Goal: Navigation & Orientation: Find specific page/section

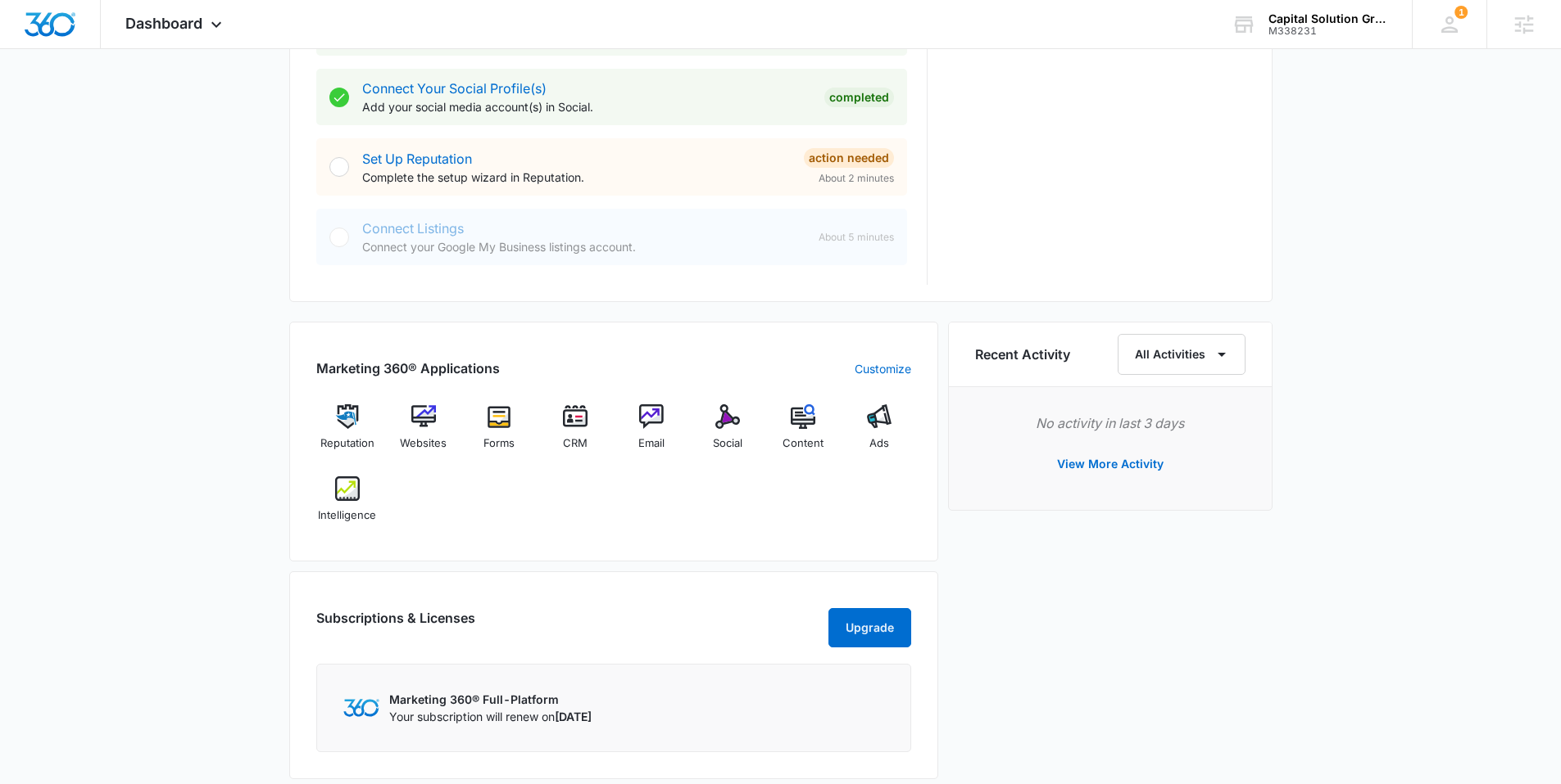
scroll to position [798, 0]
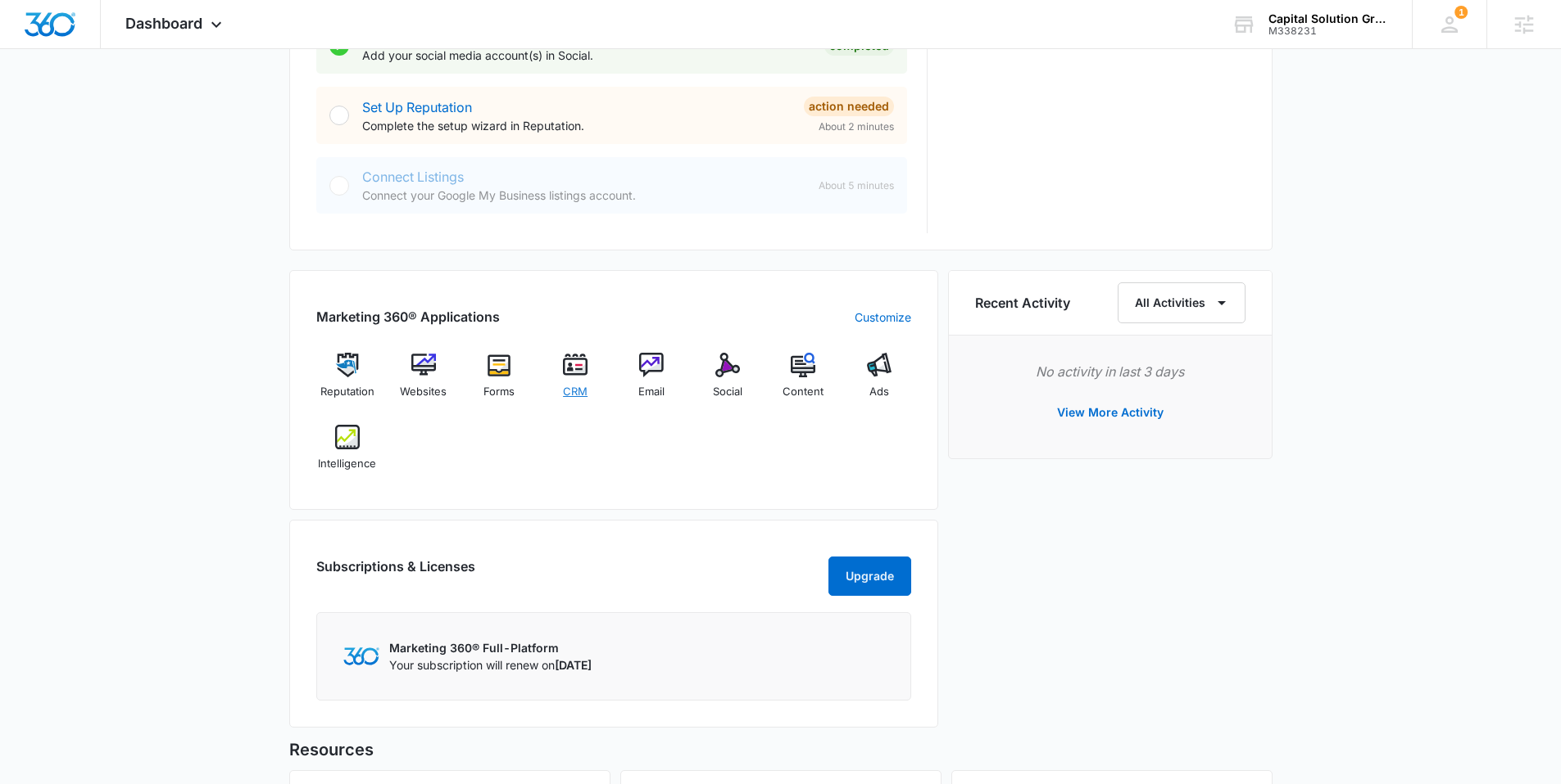
click at [578, 373] on img at bounding box center [575, 365] width 25 height 25
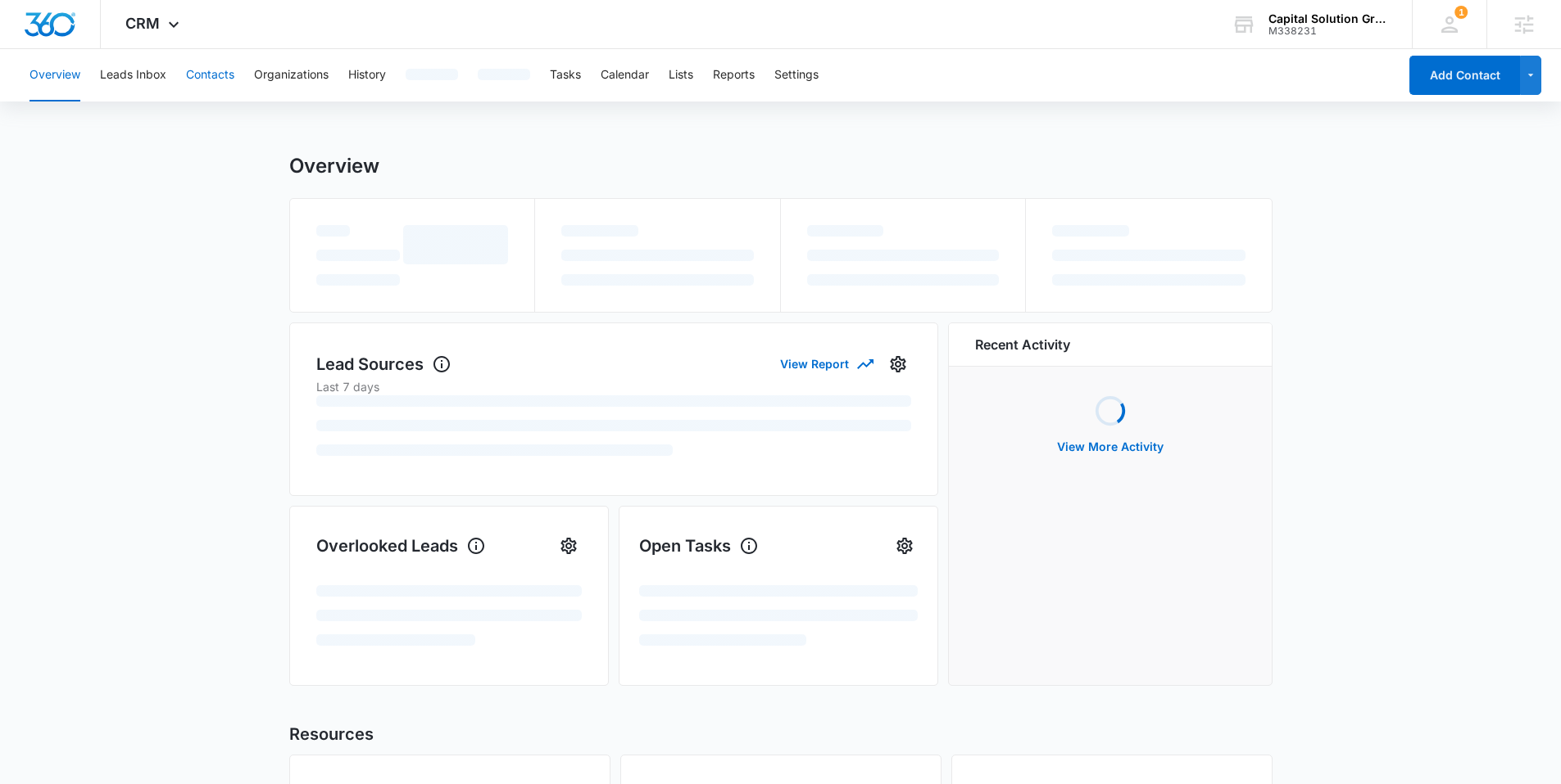
click at [208, 73] on button "Contacts" at bounding box center [210, 75] width 48 height 52
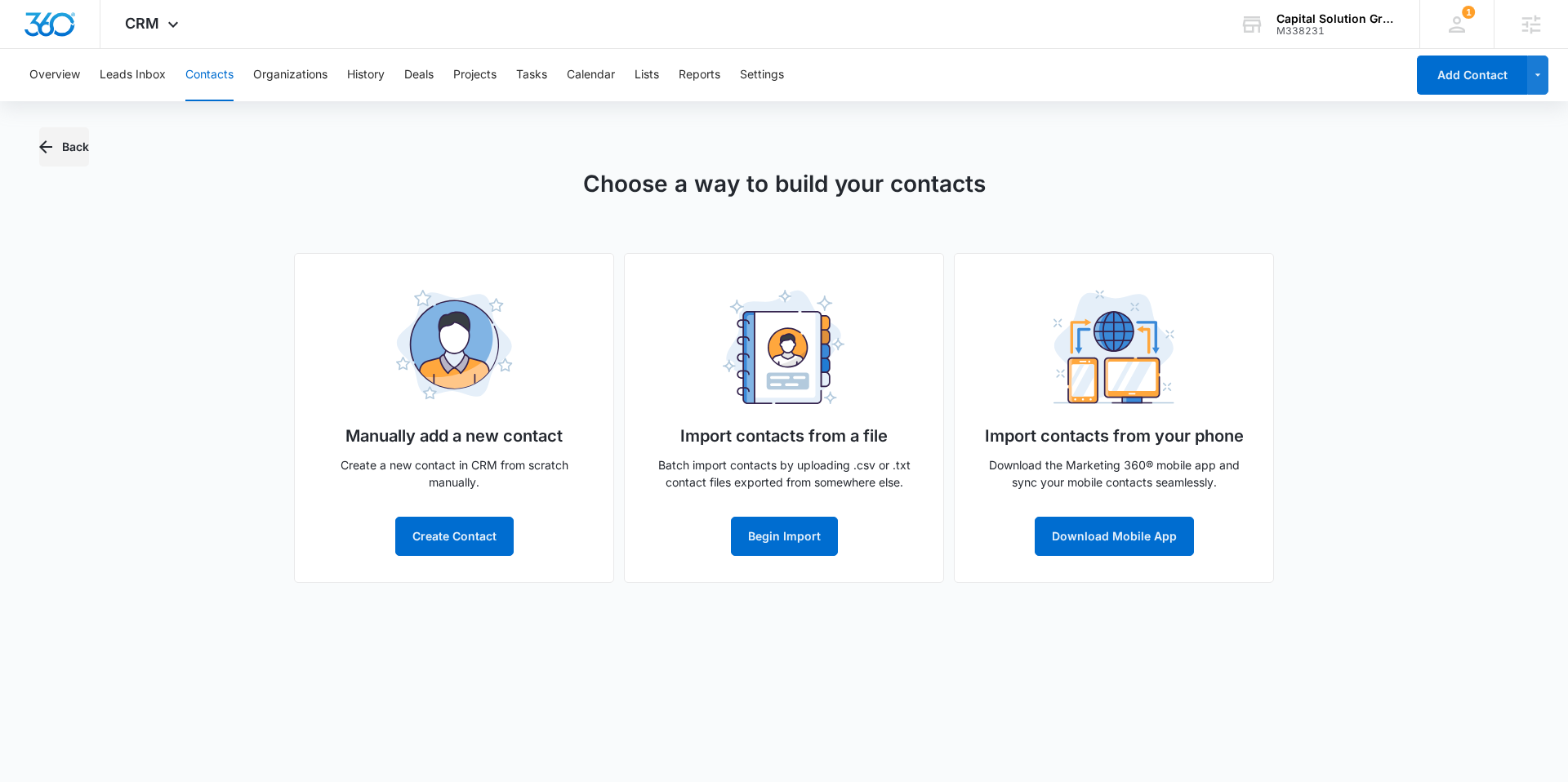
click at [80, 133] on button "Back" at bounding box center [64, 146] width 50 height 39
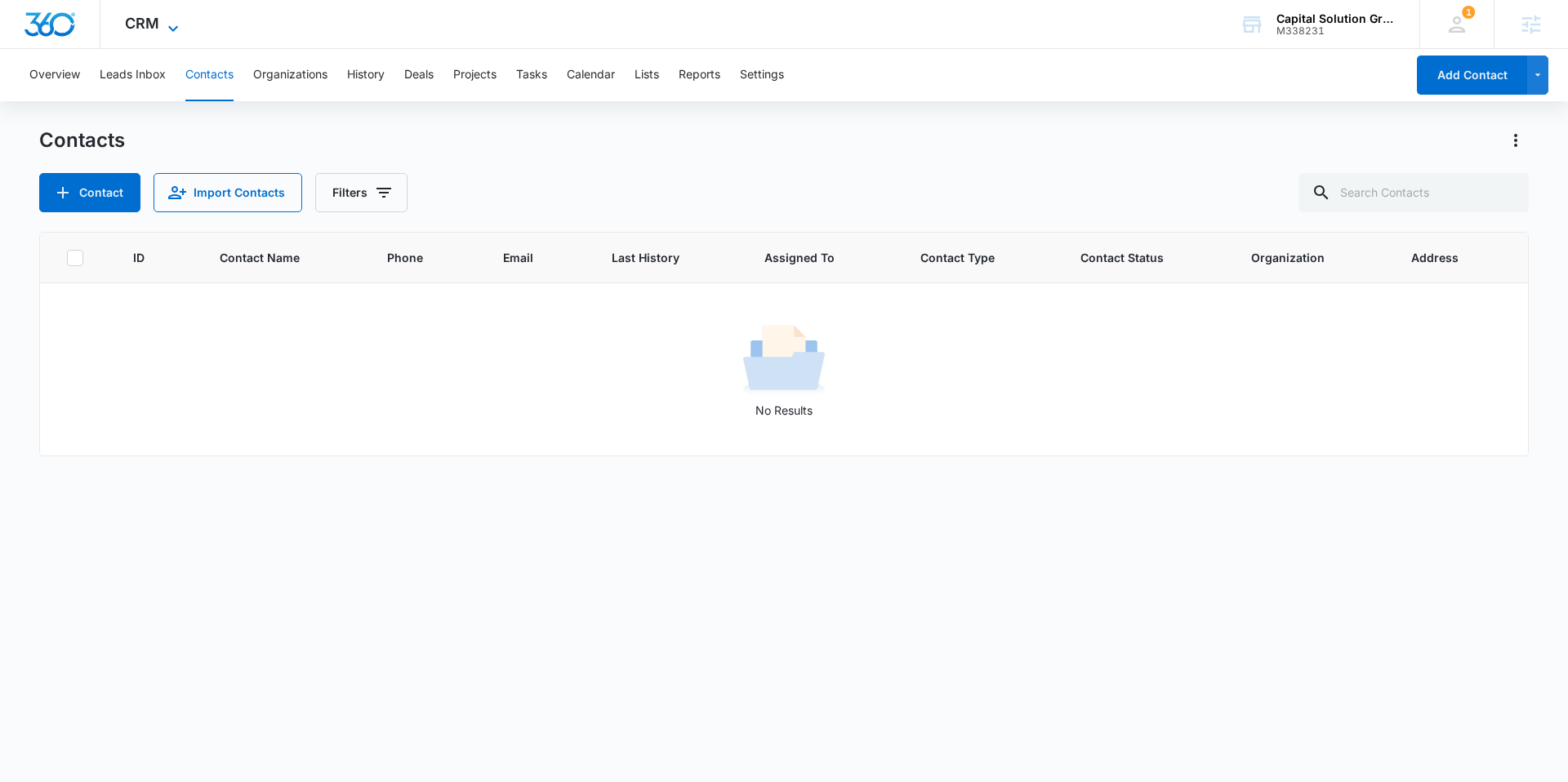
click at [140, 16] on span "CRM" at bounding box center [141, 23] width 34 height 17
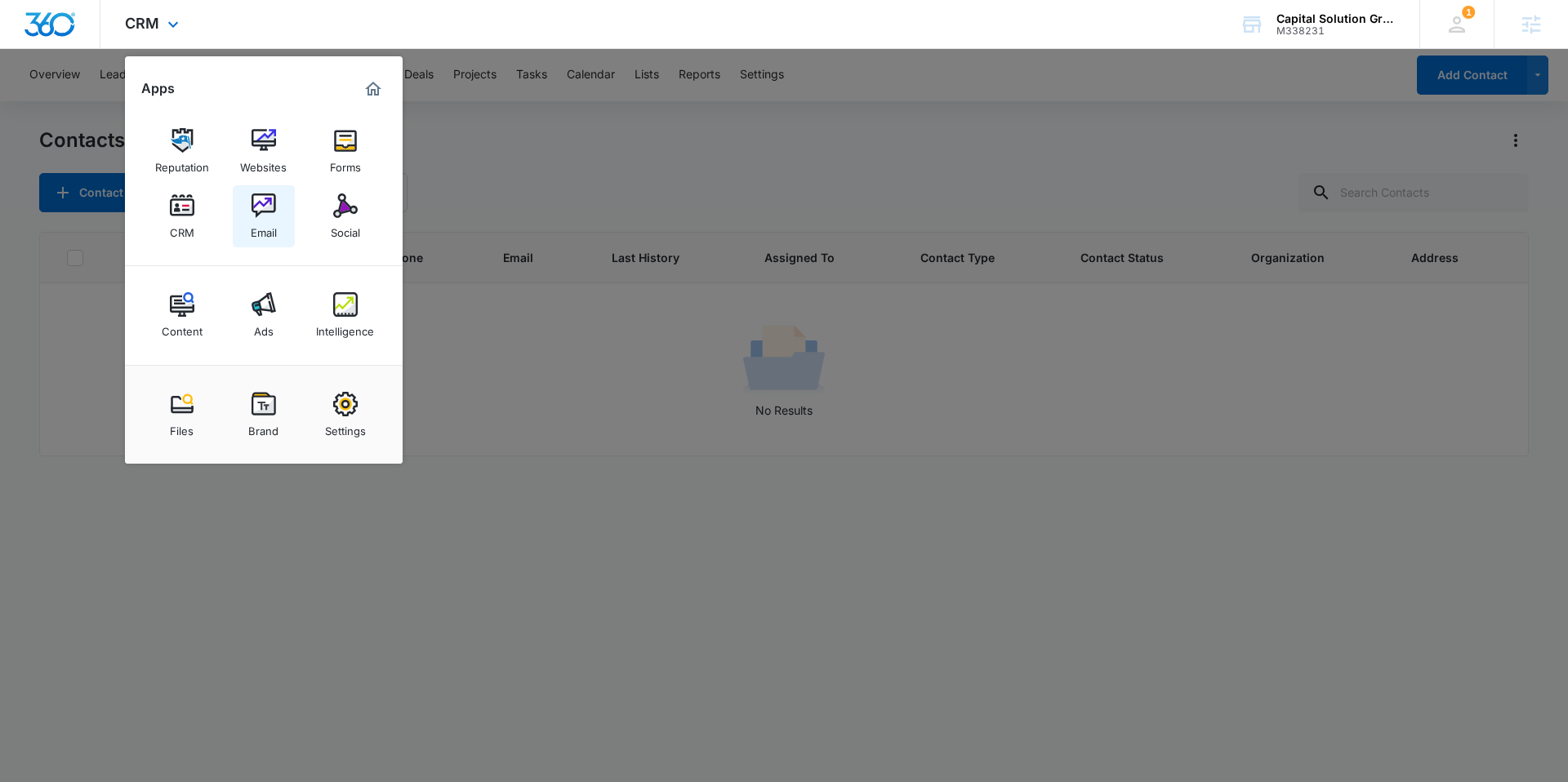
click at [246, 224] on link "Email" at bounding box center [264, 216] width 62 height 62
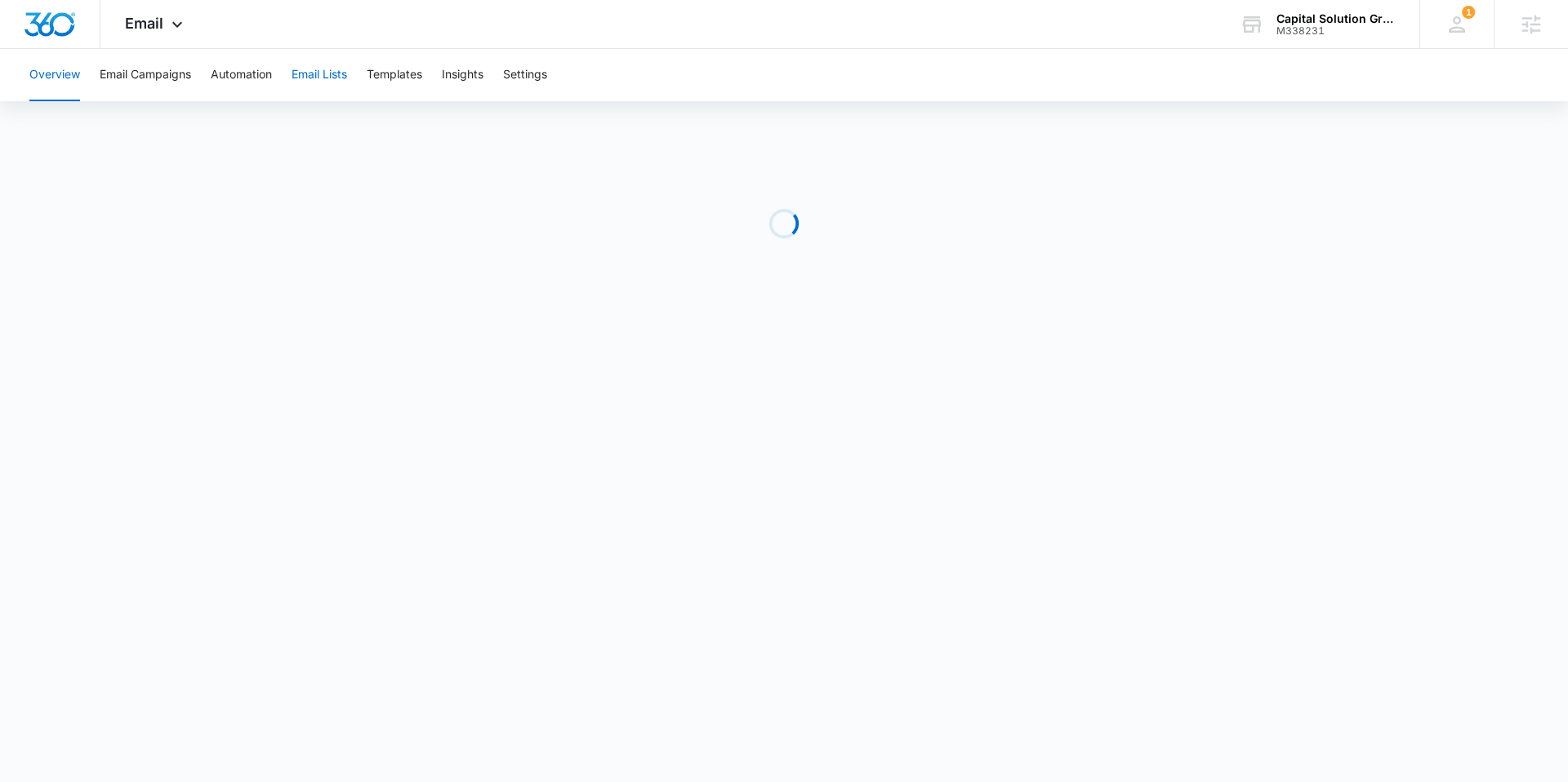
click at [309, 77] on button "Email Lists" at bounding box center [320, 75] width 56 height 52
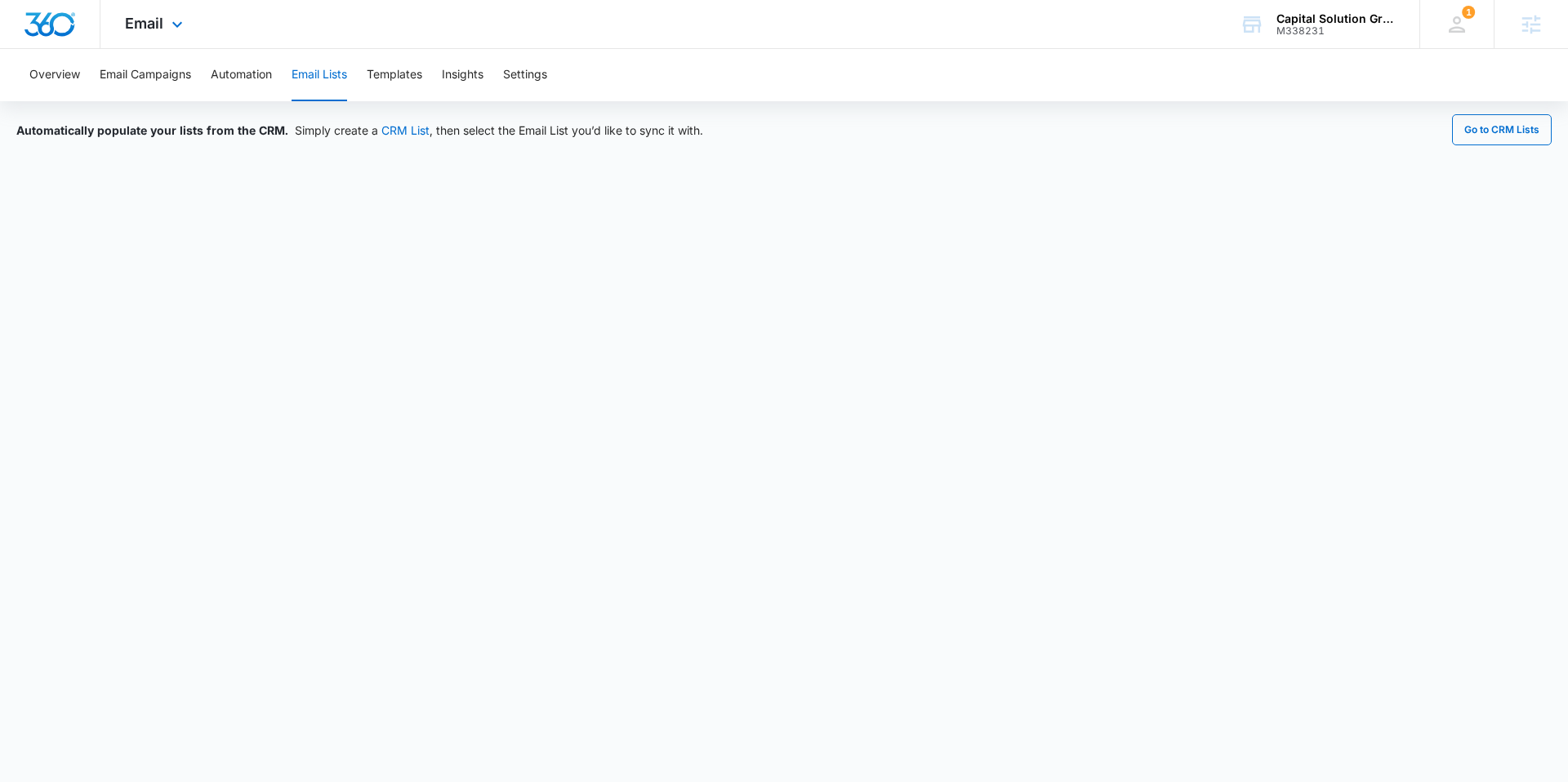
click at [51, 26] on img "Dashboard" at bounding box center [50, 24] width 52 height 25
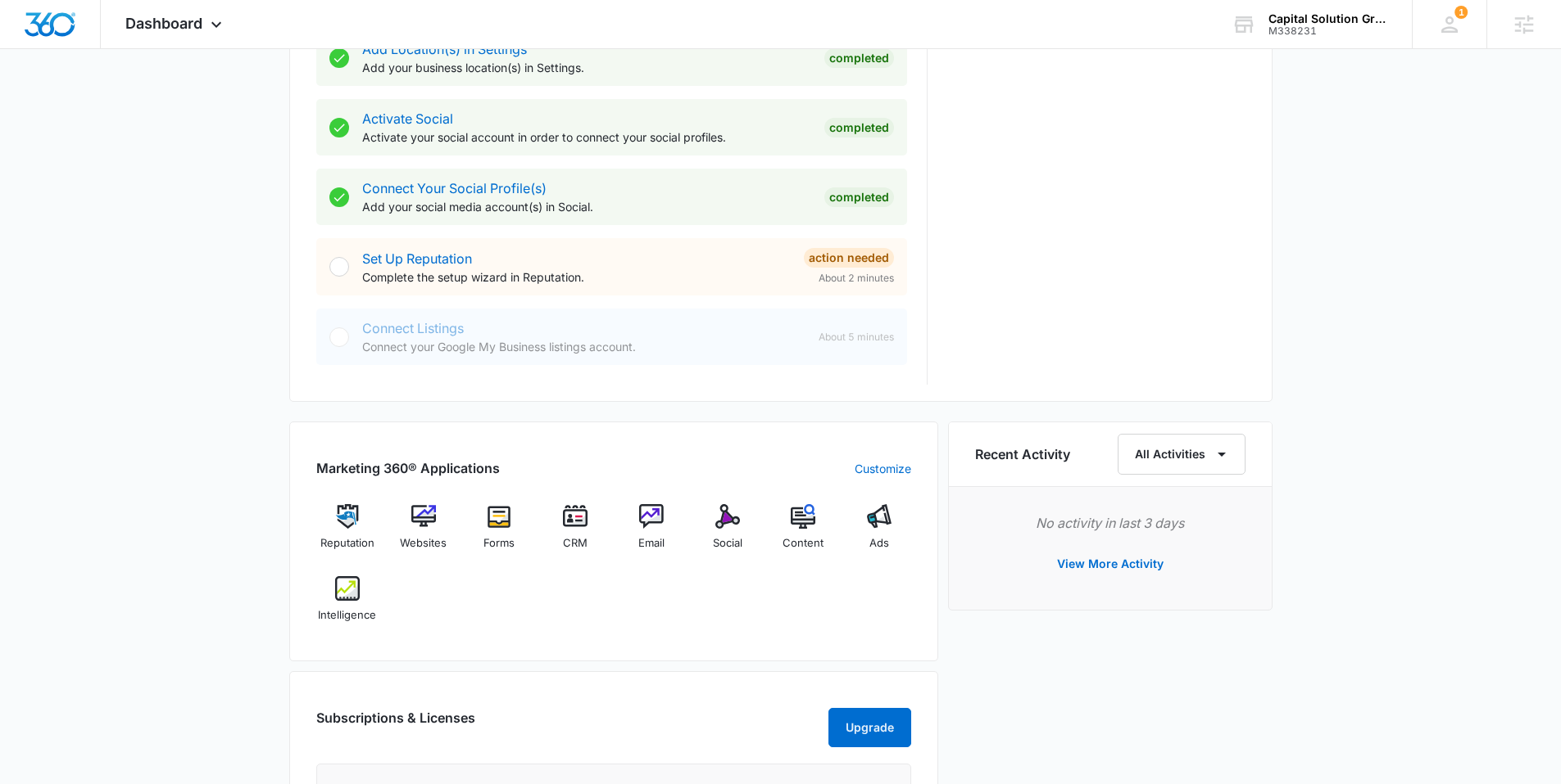
scroll to position [784, 0]
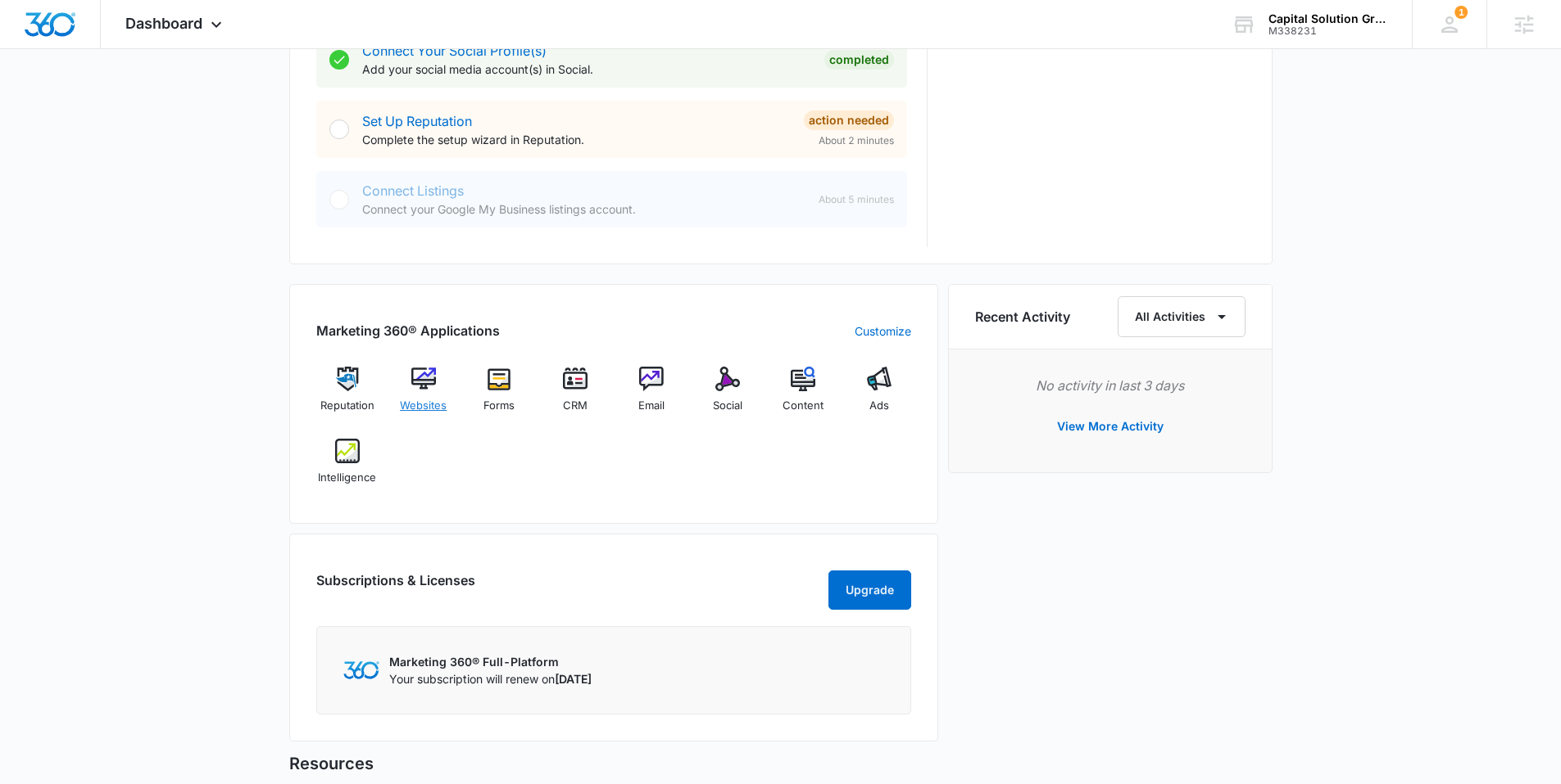
click at [432, 385] on img at bounding box center [423, 379] width 25 height 25
